Goal: Task Accomplishment & Management: Manage account settings

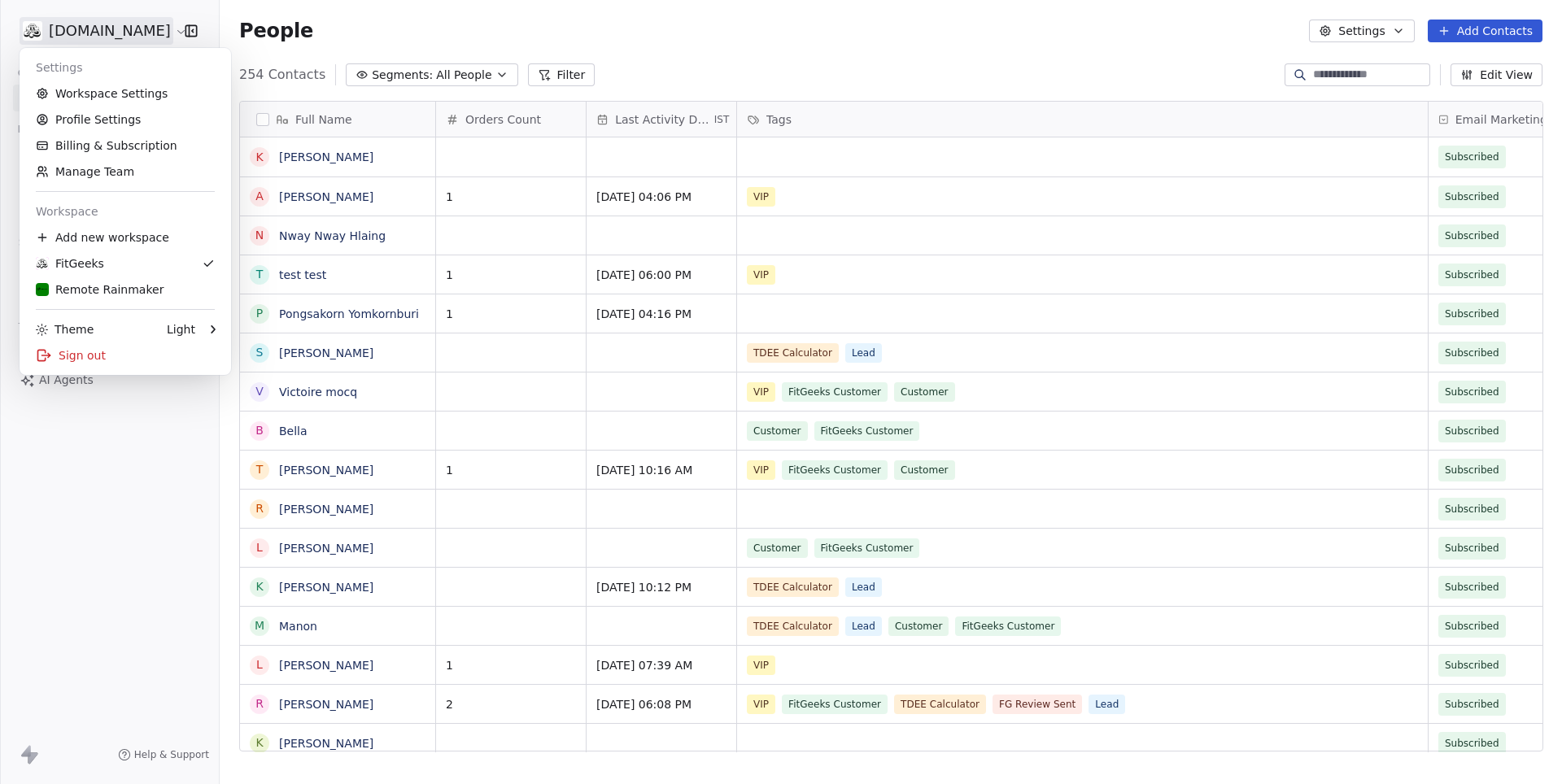
click at [105, 20] on html "[DOMAIN_NAME] Contacts People Marketing Workflows Campaigns Metrics & Events Sa…" at bounding box center [781, 392] width 1562 height 784
click at [103, 280] on link "Remote Rainmaker" at bounding box center [125, 289] width 199 height 26
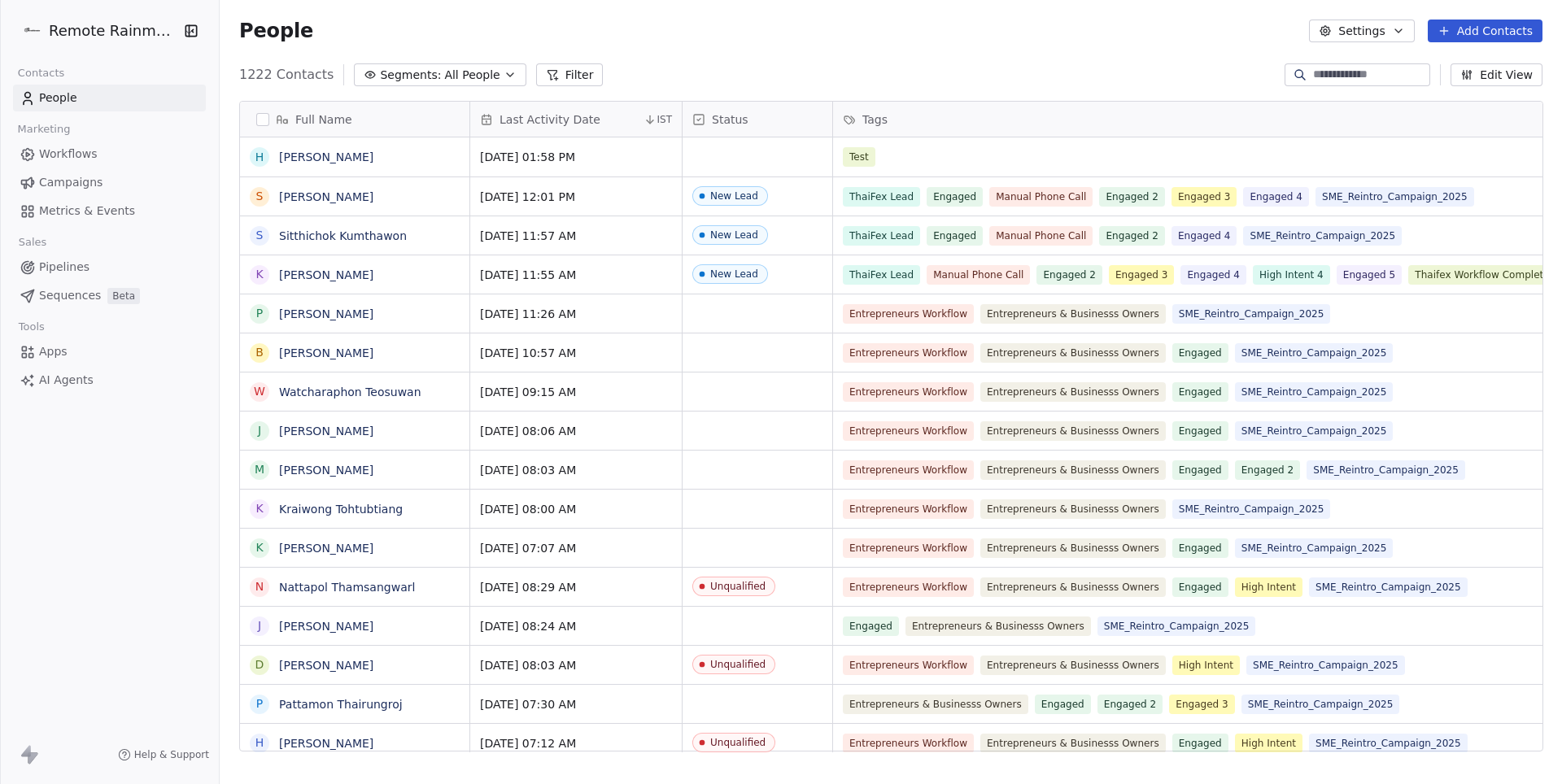
scroll to position [1, 1]
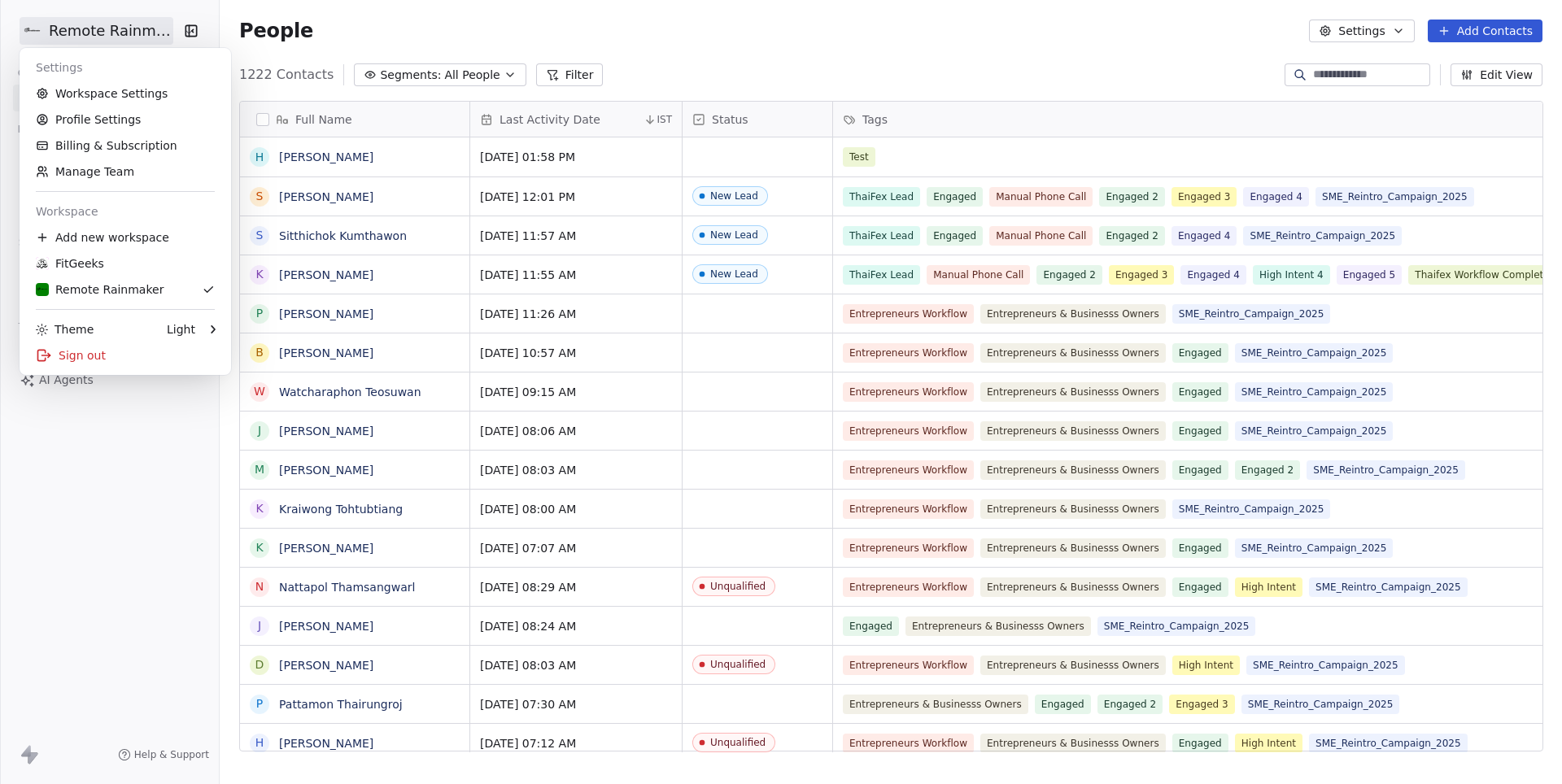
click at [89, 41] on html "Remote Rainmaker Contacts People Marketing Workflows Campaigns Metrics & Events…" at bounding box center [781, 392] width 1562 height 784
click at [114, 94] on link "Workspace Settings" at bounding box center [125, 93] width 199 height 26
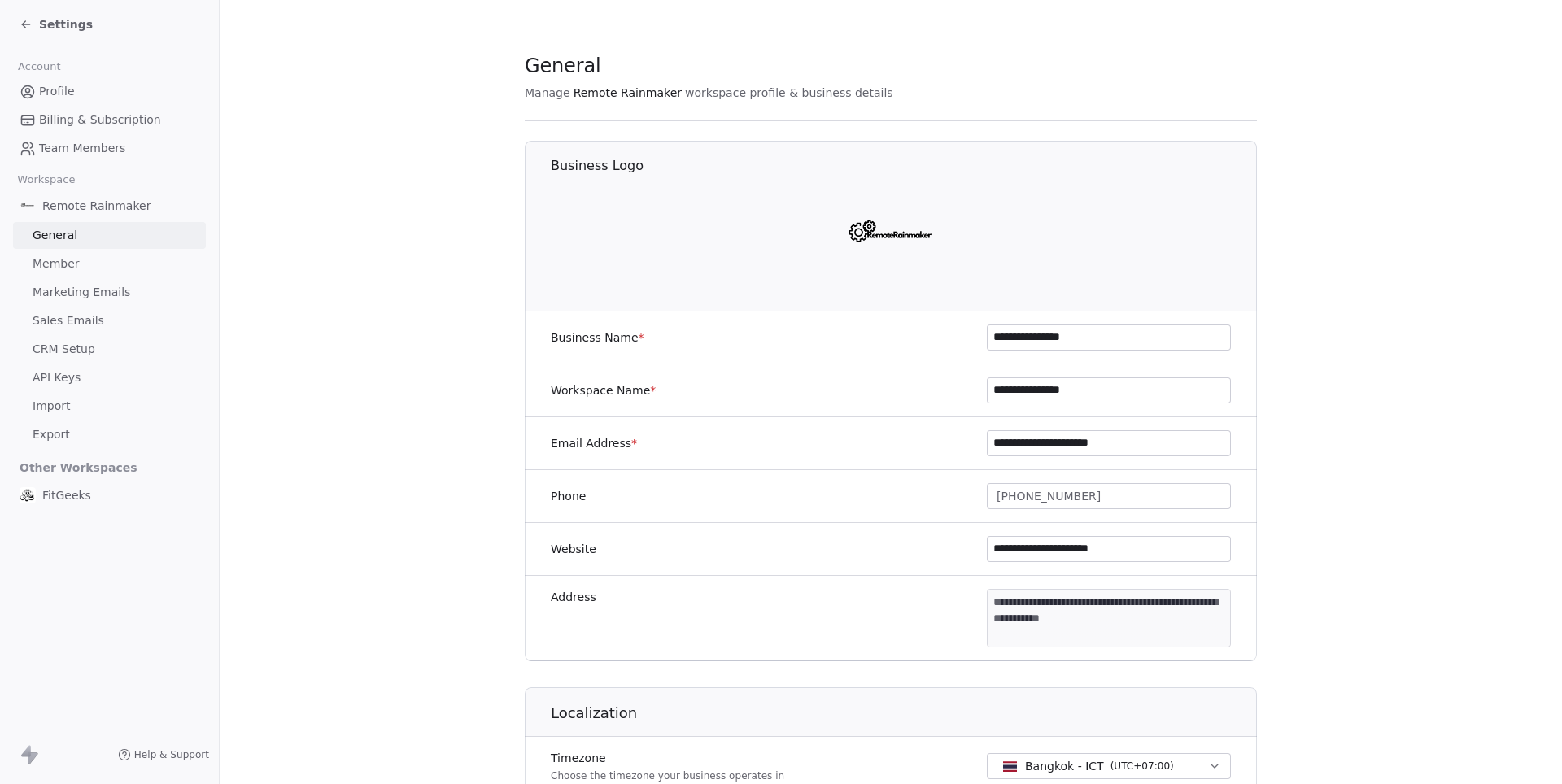
click at [89, 279] on link "Marketing Emails" at bounding box center [109, 292] width 193 height 27
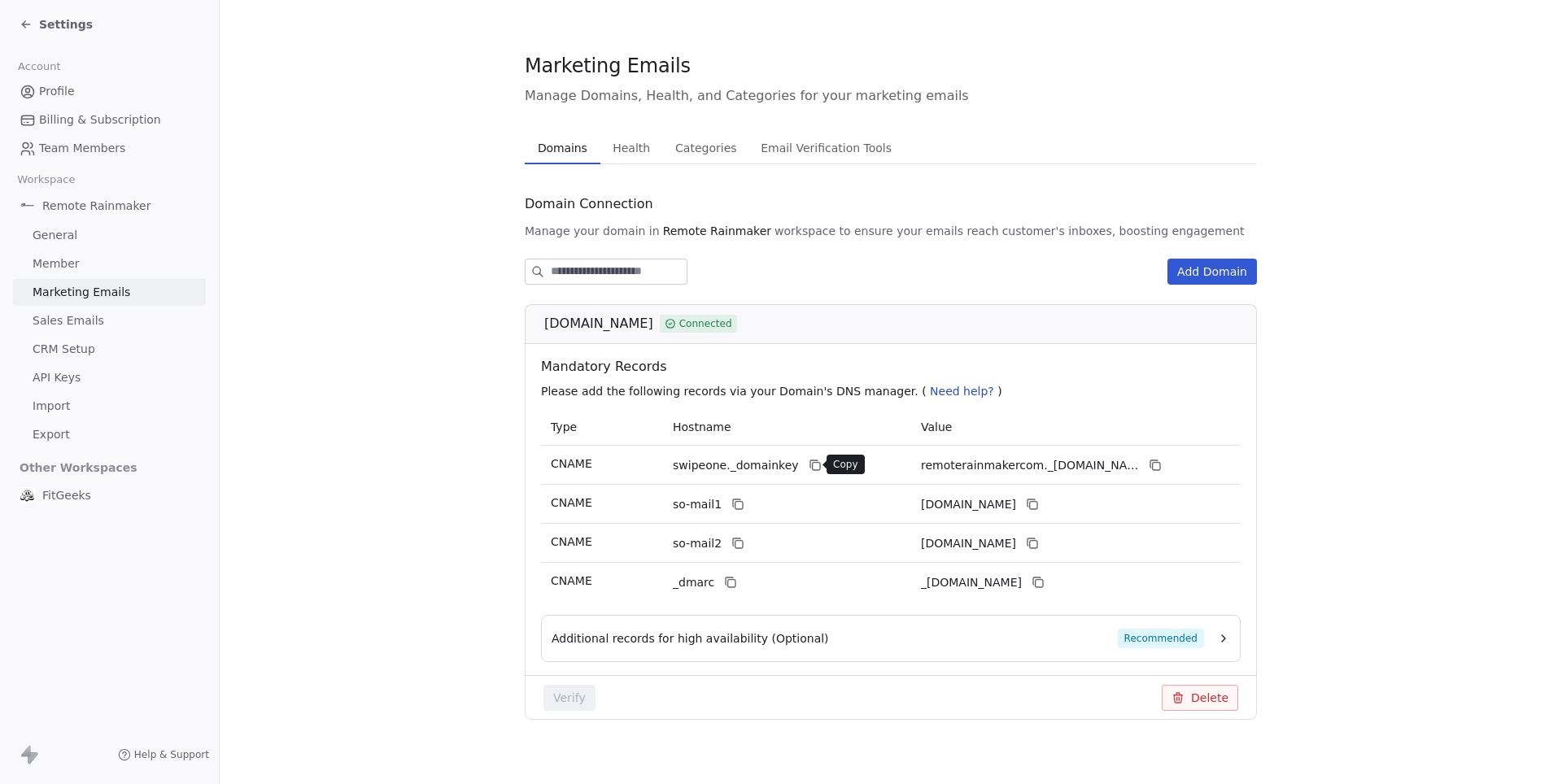
click at [809, 463] on icon at bounding box center [815, 465] width 13 height 13
click at [633, 320] on span "[DOMAIN_NAME]" at bounding box center [599, 323] width 109 height 19
copy div "[DOMAIN_NAME]"
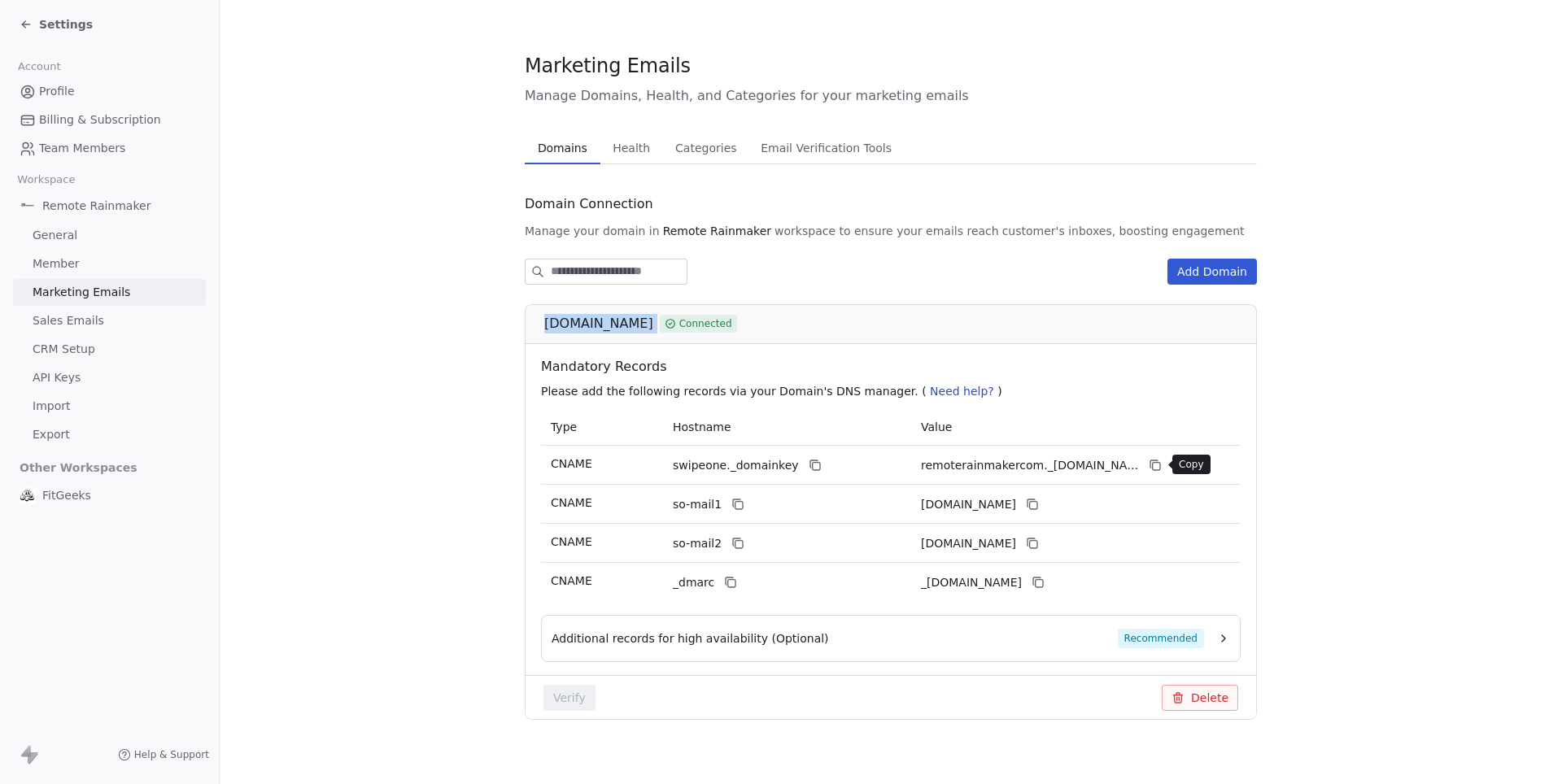
click at [1149, 462] on icon at bounding box center [1155, 465] width 13 height 13
